Goal: Transaction & Acquisition: Purchase product/service

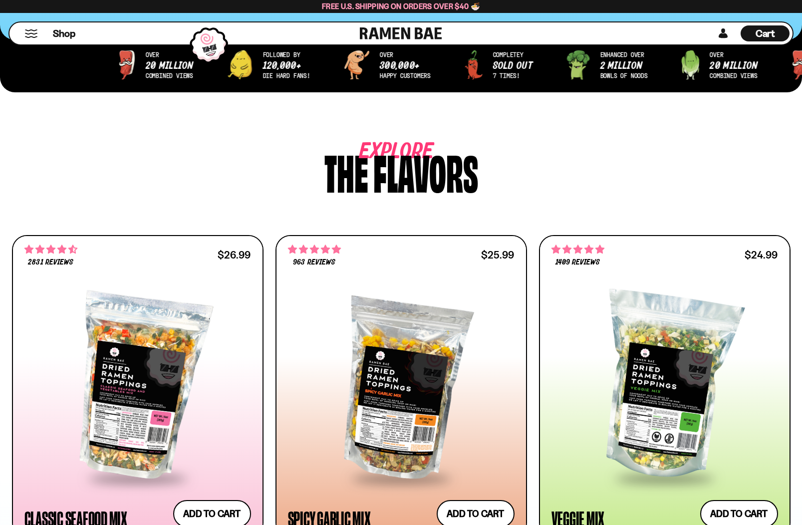
scroll to position [415, 0]
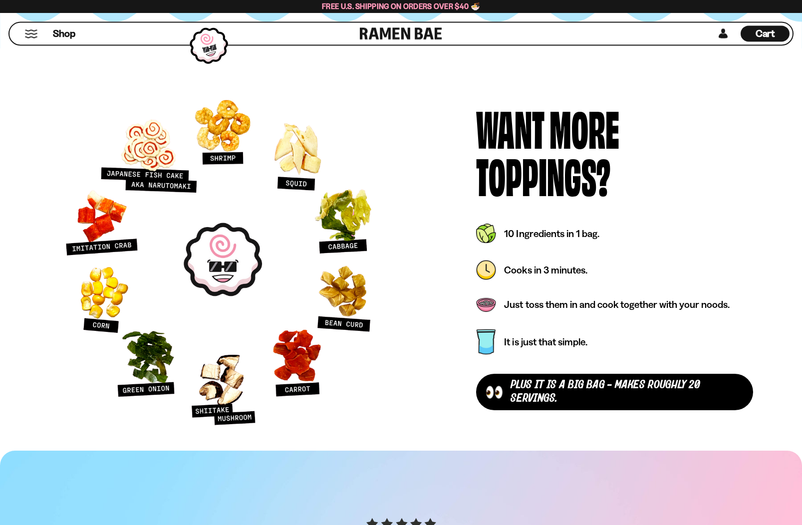
scroll to position [4499, 0]
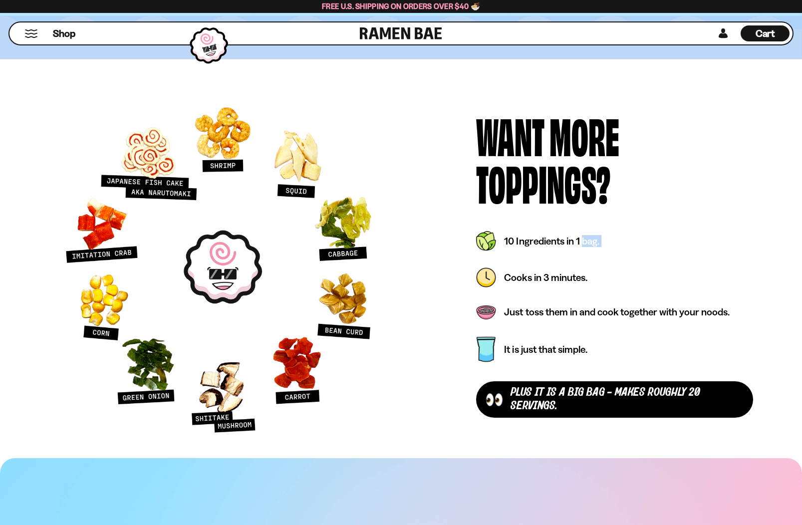
click at [723, 288] on div "Cooks in 3 minutes." at bounding box center [614, 278] width 277 height 32
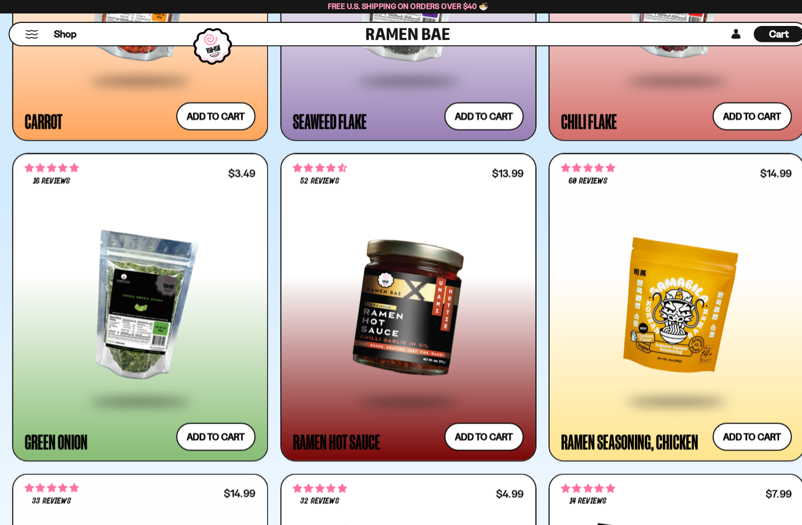
scroll to position [3305, 0]
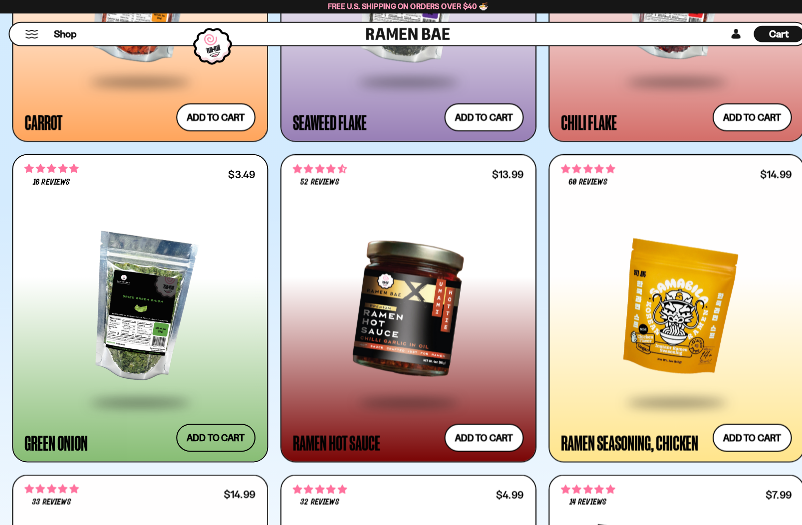
click at [227, 438] on button "Add to cart Add ― Regular price $3.49 Regular price Sale price $3.49 Unit price…" at bounding box center [212, 429] width 78 height 27
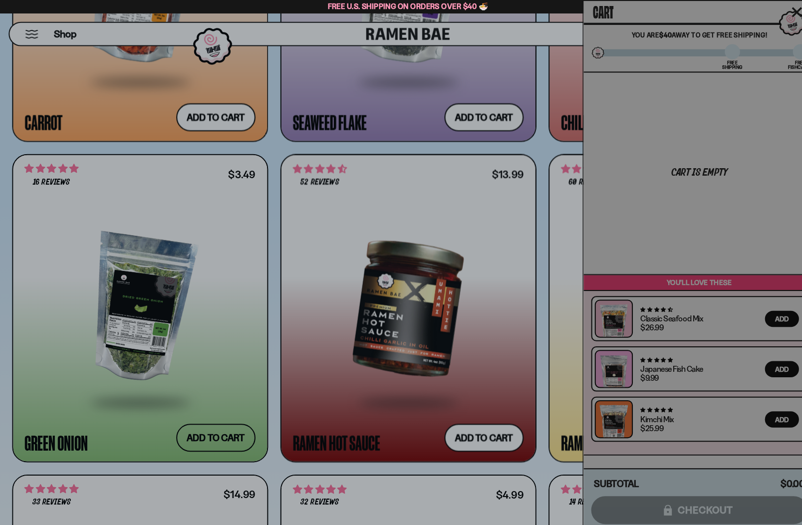
scroll to position [3305, 0]
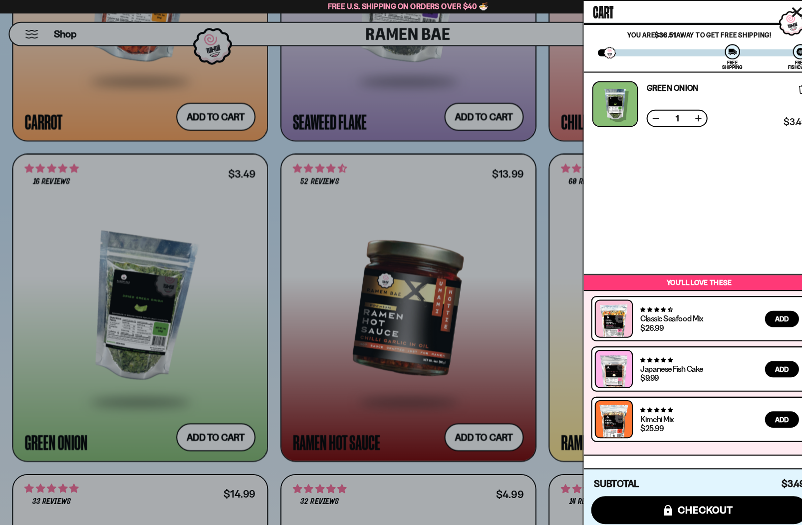
click at [504, 353] on div at bounding box center [401, 262] width 802 height 525
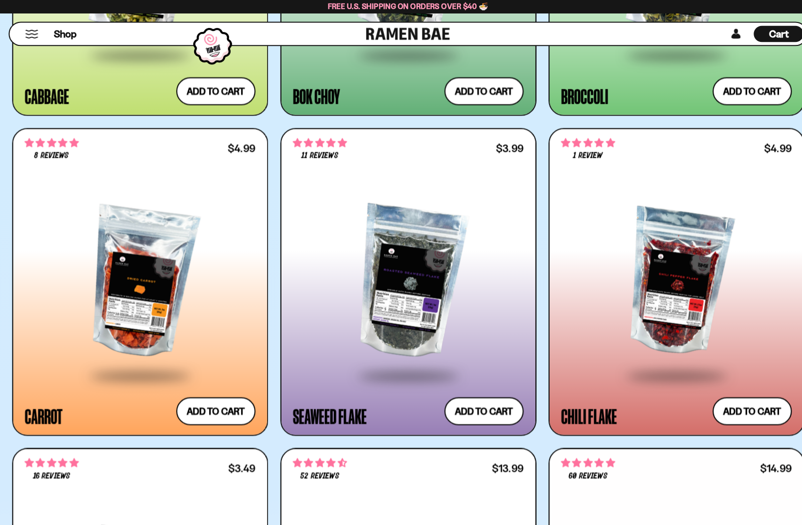
scroll to position [3016, 0]
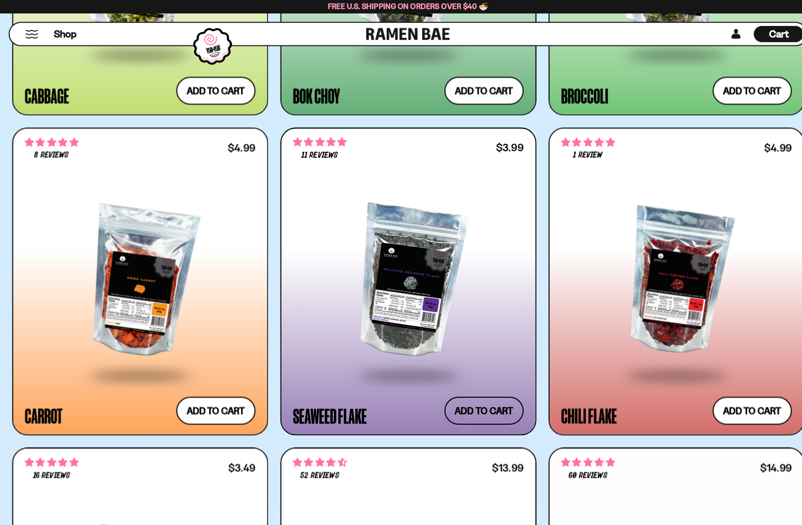
click at [473, 408] on button "Add to cart Add ― Regular price $3.99 Regular price Sale price $3.99 Unit price…" at bounding box center [476, 403] width 78 height 27
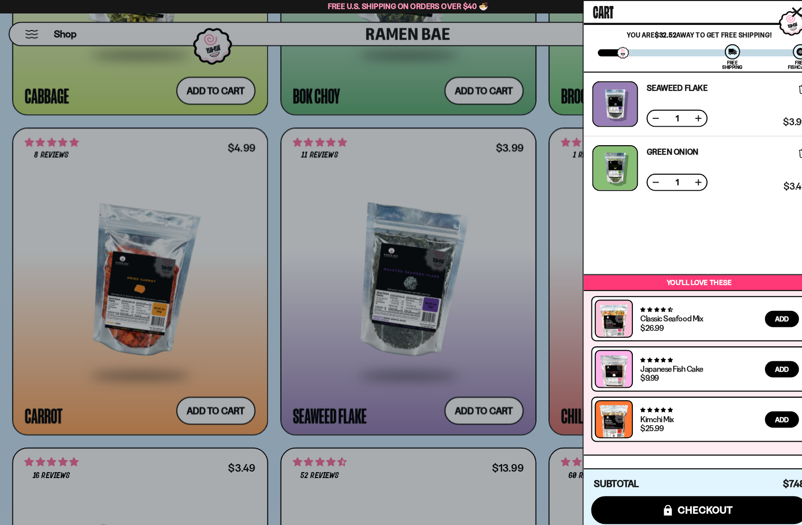
click at [444, 465] on div at bounding box center [401, 262] width 802 height 525
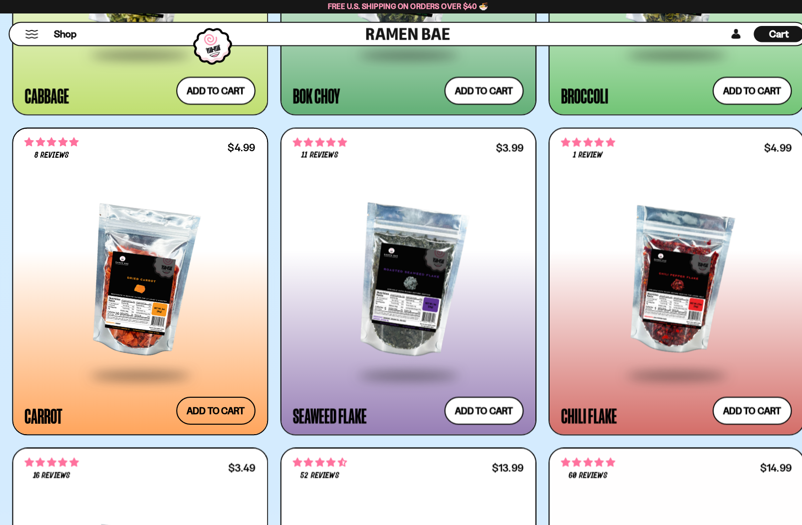
click at [204, 409] on button "Add to cart Add ― Regular price $4.99 Regular price Sale price $4.99 Unit price…" at bounding box center [212, 403] width 78 height 27
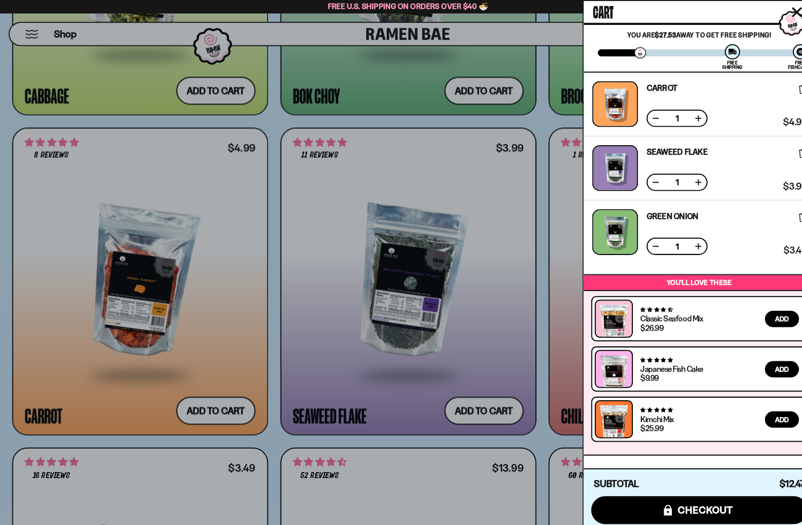
click at [508, 331] on div at bounding box center [401, 262] width 802 height 525
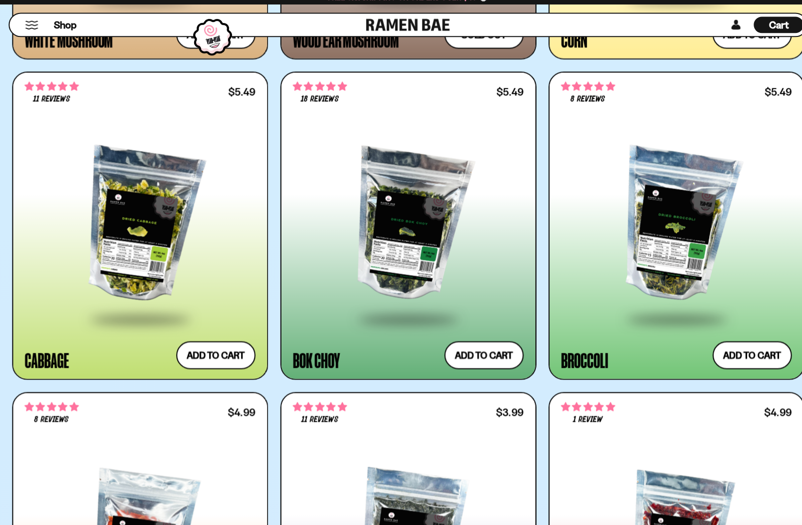
scroll to position [2754, 0]
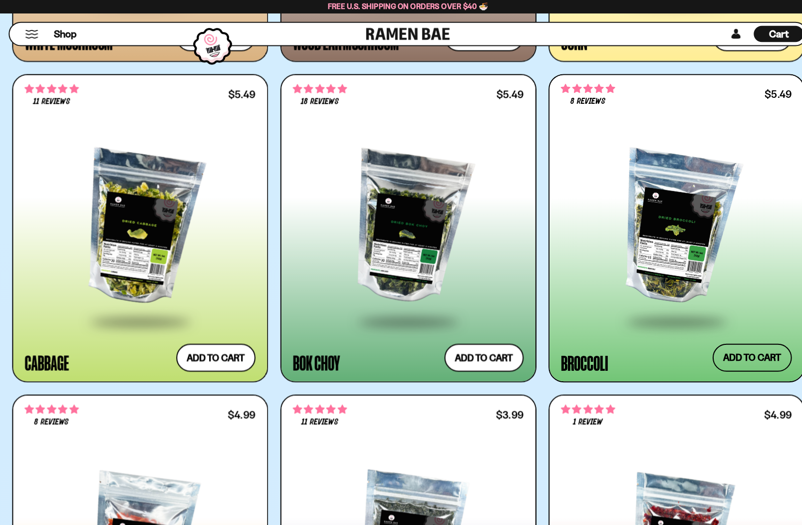
click at [743, 347] on button "Add to cart Add ― Regular price $5.49 Regular price Sale price $5.49 Unit price…" at bounding box center [739, 351] width 78 height 27
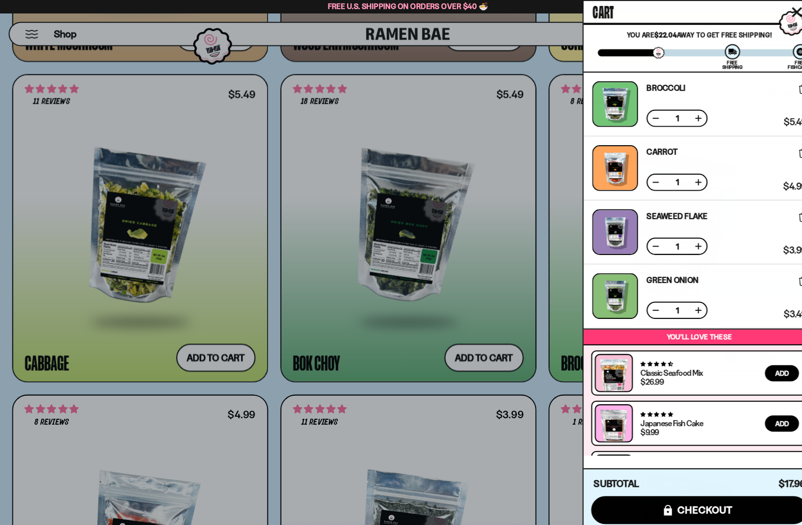
click at [488, 422] on div at bounding box center [401, 262] width 802 height 525
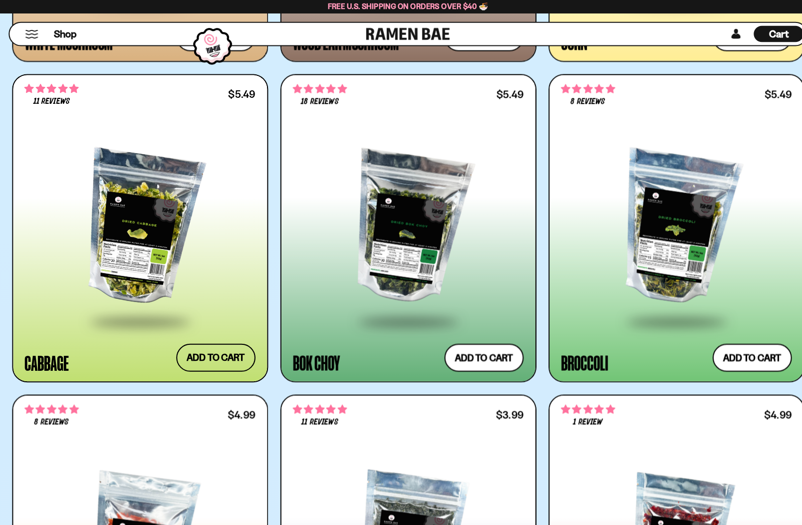
click at [214, 358] on button "Add to cart Add ― Regular price $5.49 Regular price Sale price $5.49 Unit price…" at bounding box center [212, 351] width 78 height 27
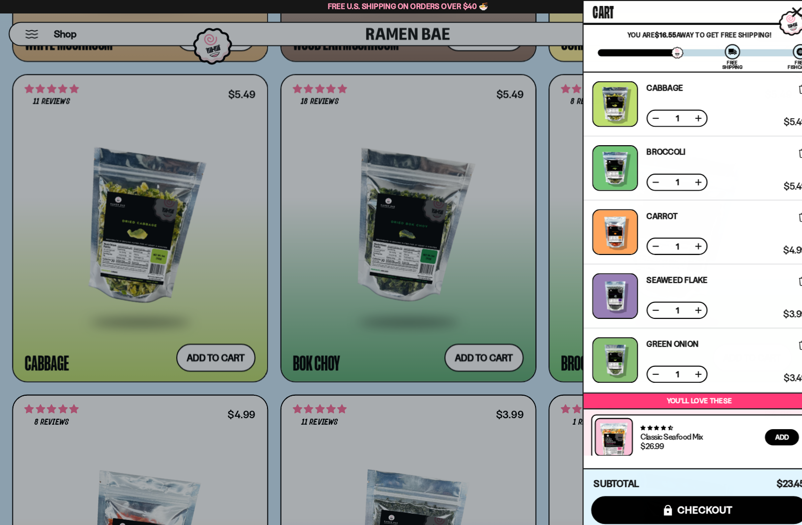
click at [488, 404] on div at bounding box center [401, 262] width 802 height 525
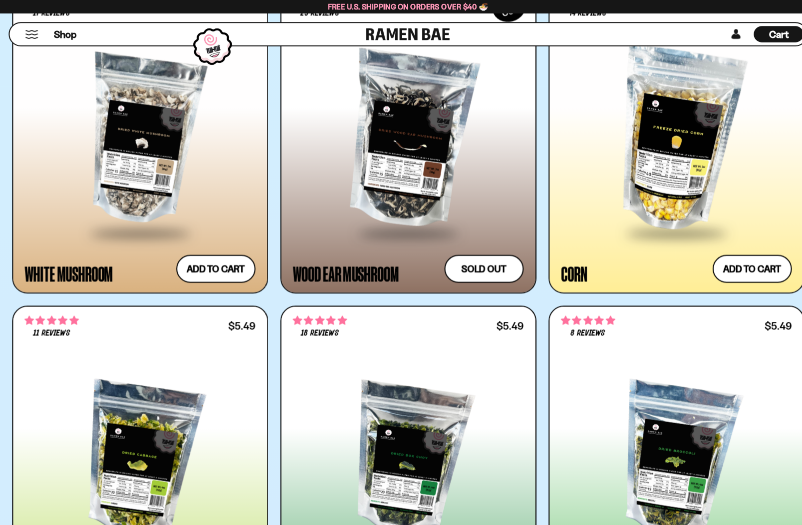
scroll to position [2520, 0]
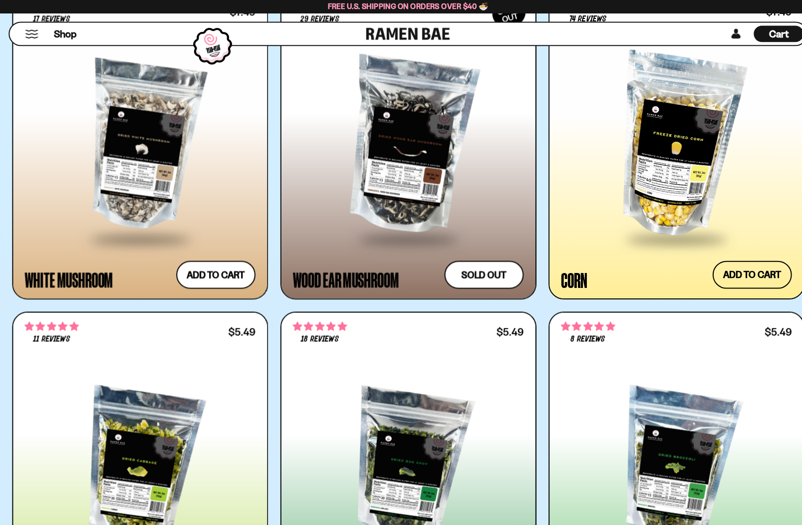
click at [736, 270] on button "Add to cart Add ― Regular price $7.49 Regular price Sale price $7.49 Unit price…" at bounding box center [739, 270] width 78 height 27
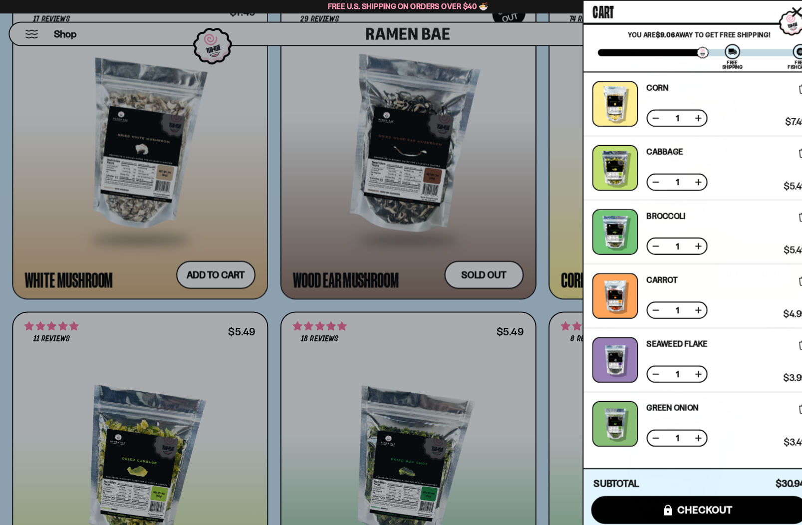
click at [493, 392] on div at bounding box center [401, 262] width 802 height 525
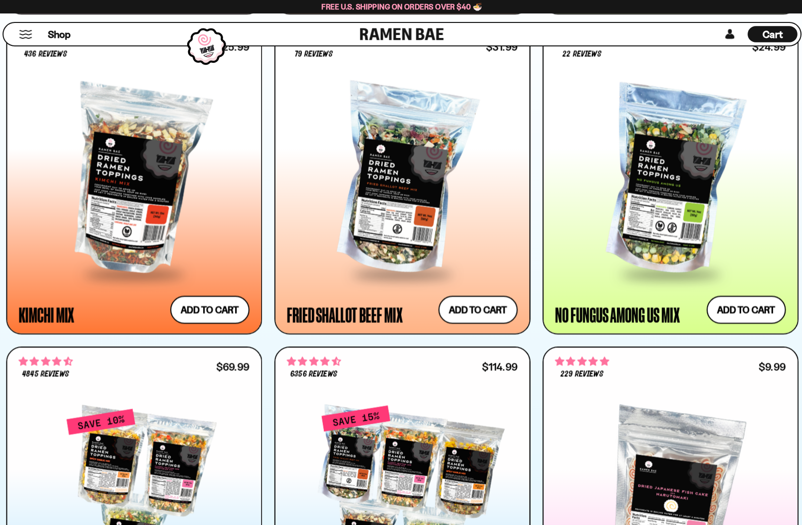
scroll to position [897, 0]
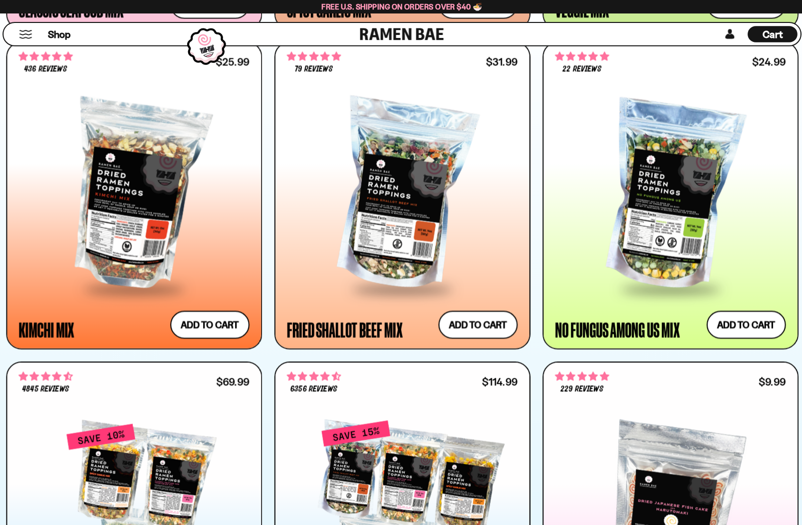
click at [657, 239] on div at bounding box center [665, 192] width 227 height 182
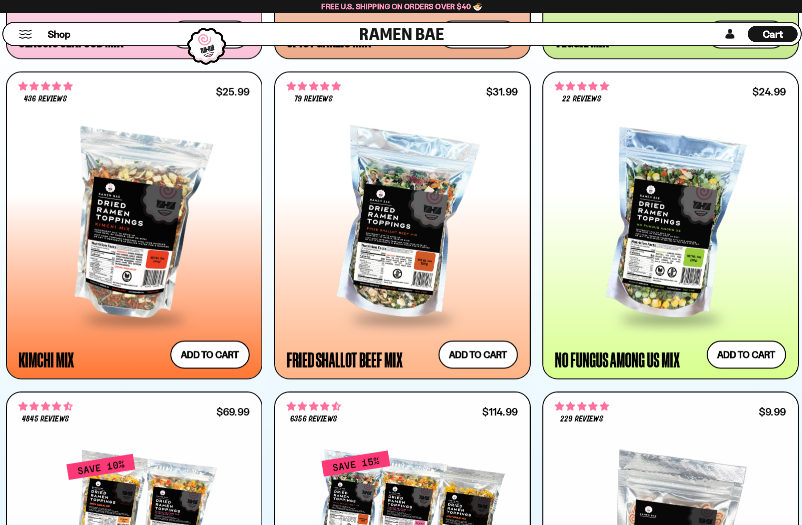
scroll to position [846, 0]
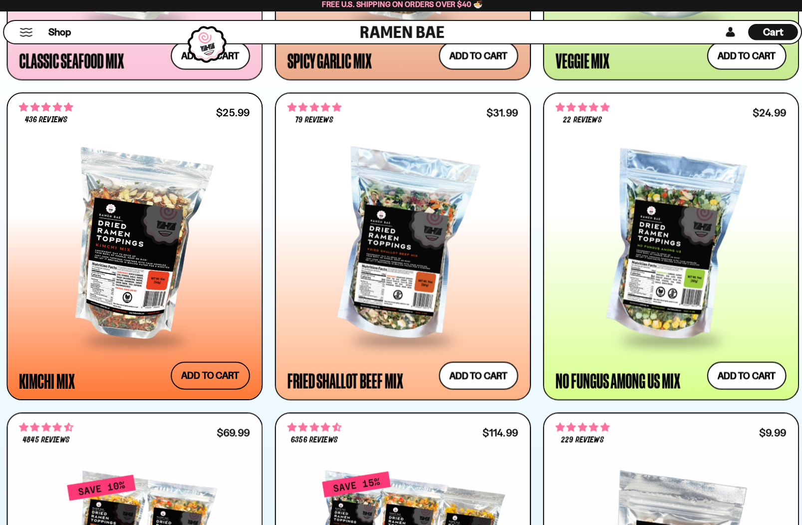
click at [207, 370] on button "Add to cart Add ― Regular price $25.99 Regular price Sale price $25.99 Unit pri…" at bounding box center [212, 370] width 78 height 27
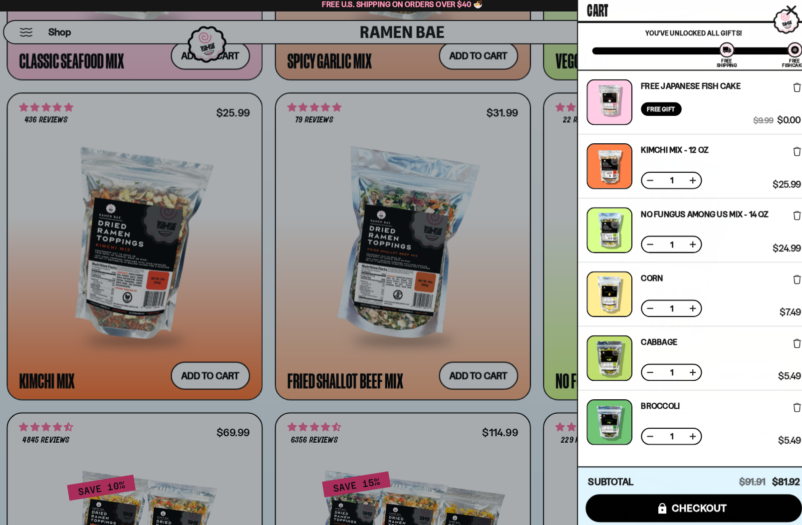
click at [503, 301] on div at bounding box center [401, 262] width 802 height 525
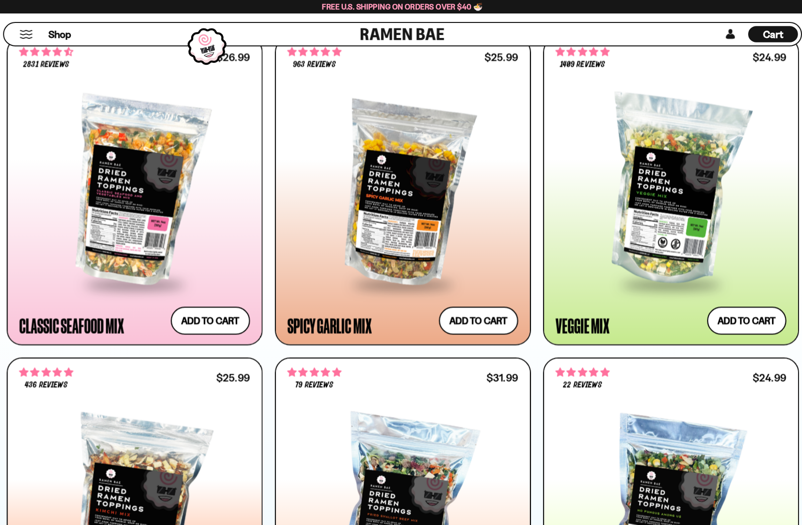
scroll to position [559, 0]
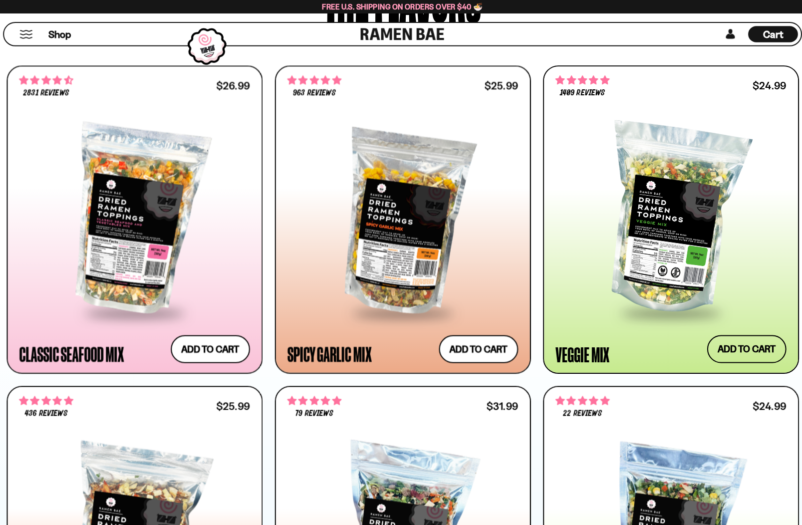
click at [750, 347] on button "Add to cart Add ― Regular price $24.99 Regular price Sale price $24.99 Unit pri…" at bounding box center [739, 342] width 78 height 27
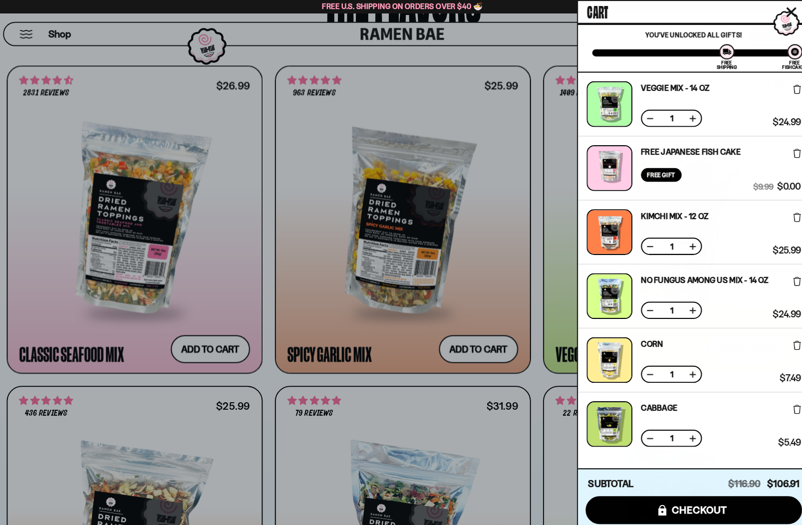
click at [517, 284] on div at bounding box center [401, 262] width 802 height 525
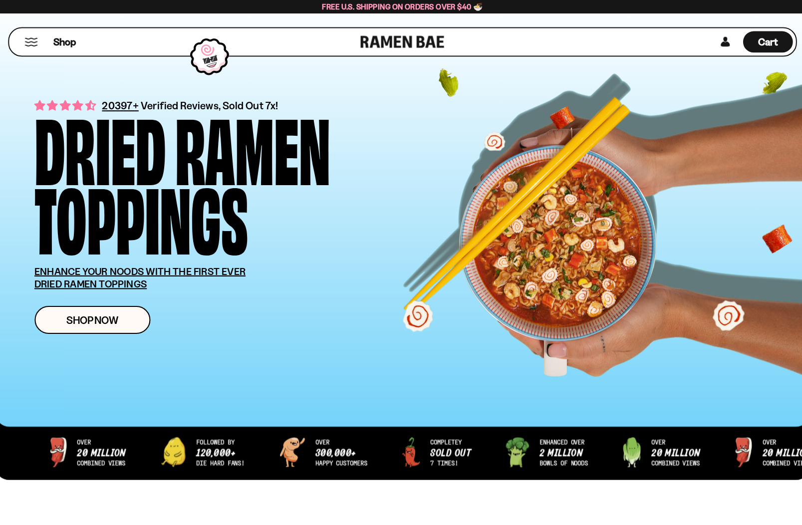
scroll to position [0, 0]
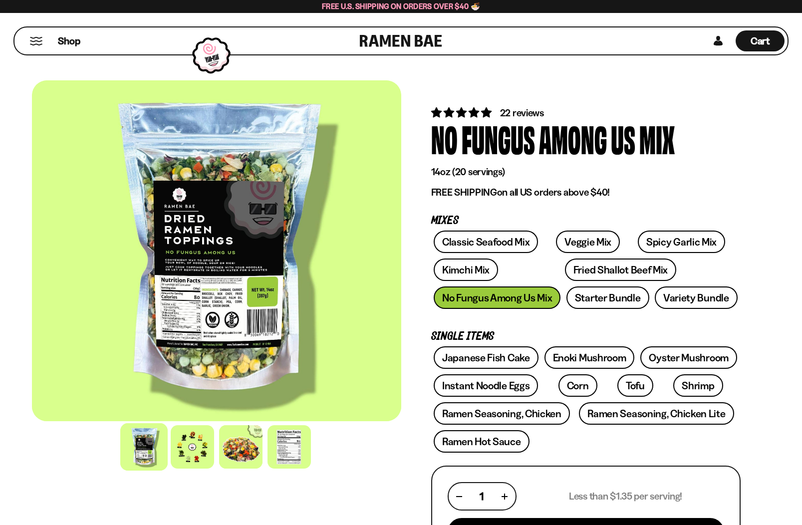
click at [283, 244] on div at bounding box center [216, 250] width 369 height 341
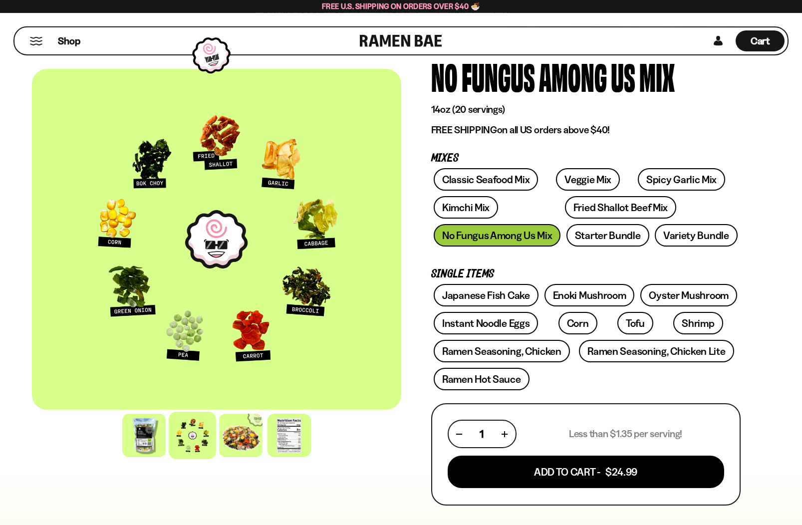
scroll to position [79, 0]
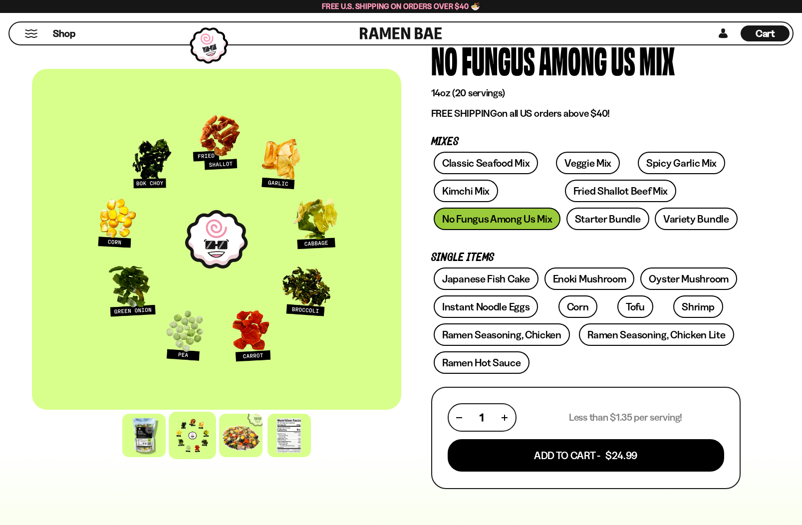
click at [597, 454] on button "Add To Cart - $24.99" at bounding box center [586, 455] width 277 height 32
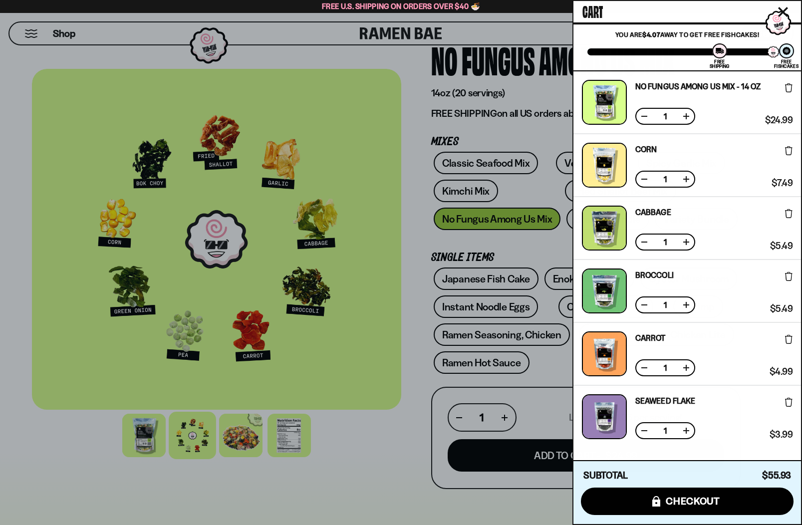
click at [364, 384] on div at bounding box center [401, 262] width 802 height 525
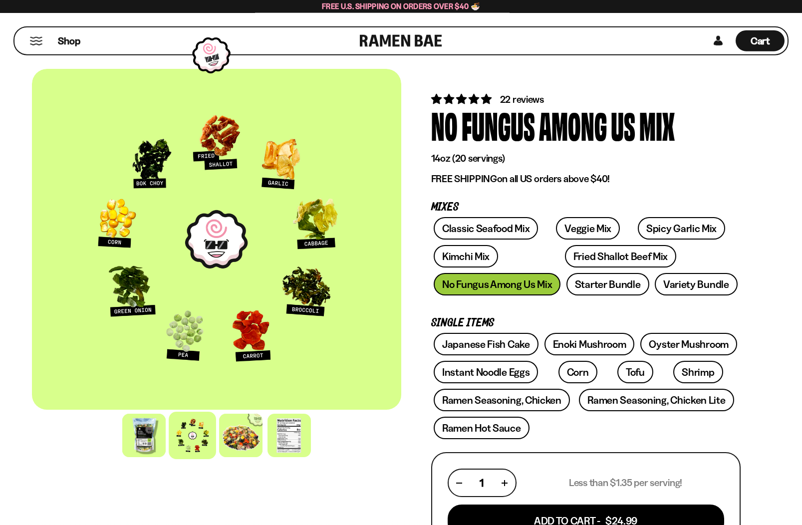
scroll to position [0, 0]
